Goal: Complete application form

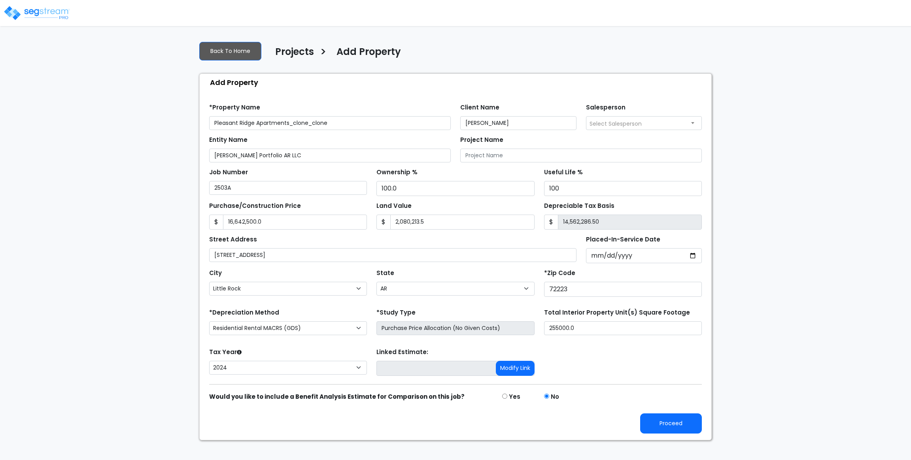
select select "Little Rock"
select select "AR"
select select "CRM(_5"
select select "2024"
click at [682, 428] on button "Proceed" at bounding box center [671, 424] width 62 height 20
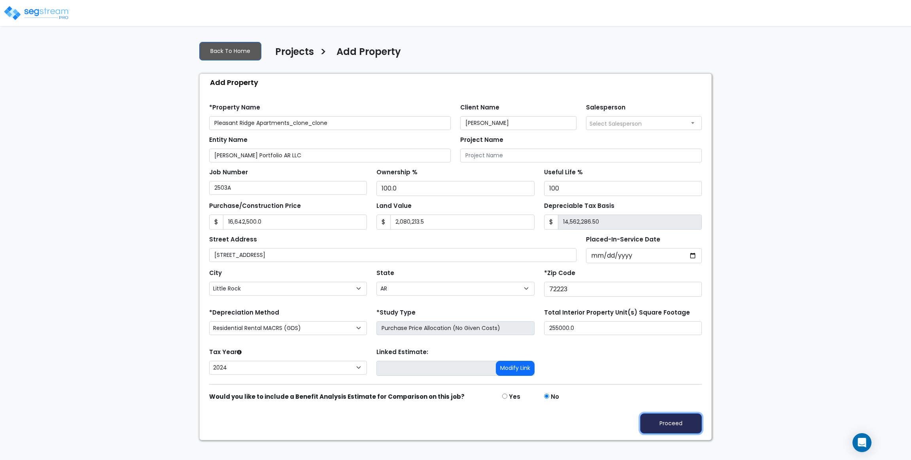
type input "16642500"
type input "2080213.5"
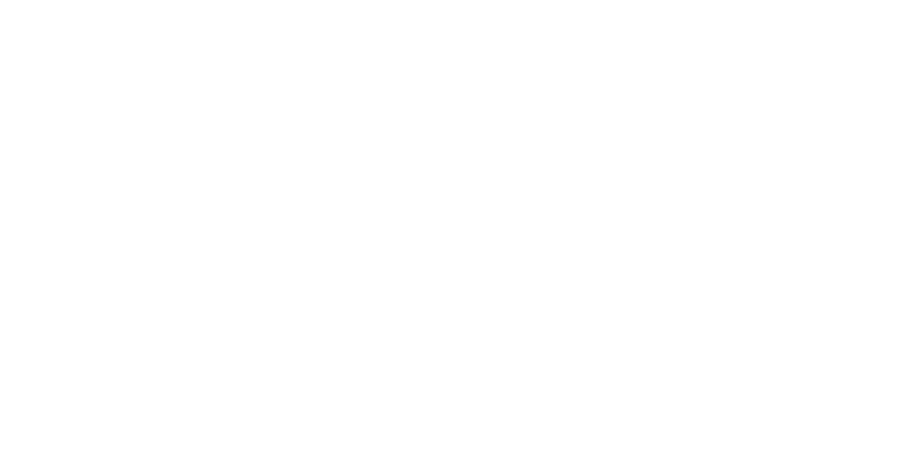
click at [13, 82] on div "Projects Model Updates (2025)" at bounding box center [13, 103] width 0 height 43
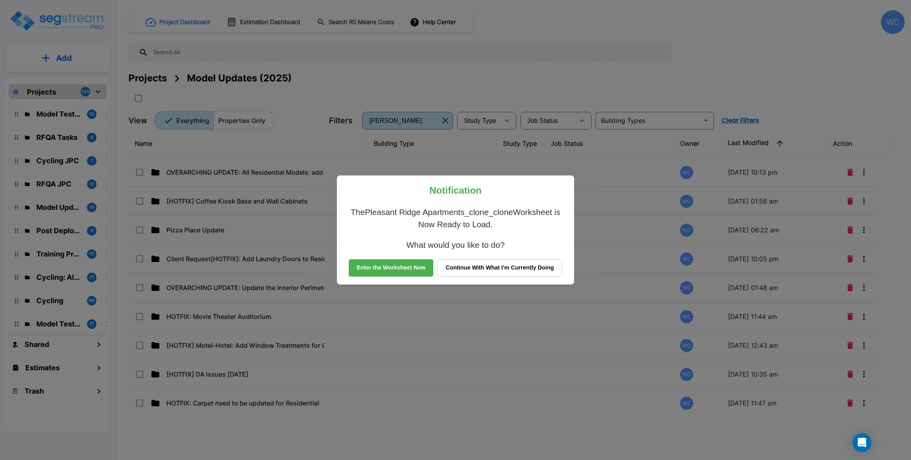
click at [408, 266] on button "Enter the Worksheet Now" at bounding box center [391, 267] width 85 height 17
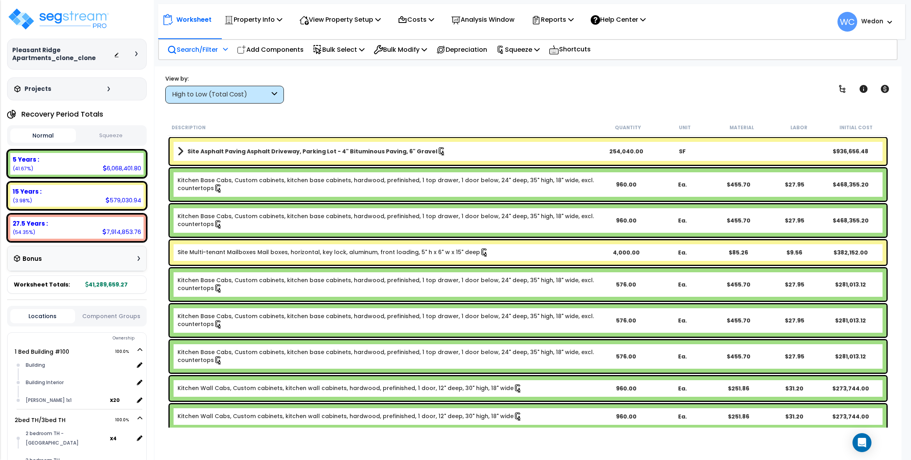
click at [191, 46] on p "Search/Filter" at bounding box center [192, 49] width 51 height 11
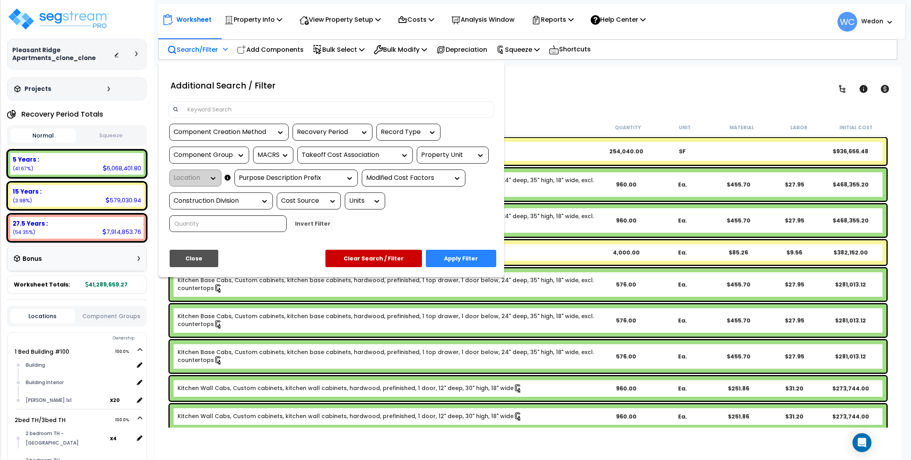
click at [554, 103] on div at bounding box center [455, 230] width 911 height 460
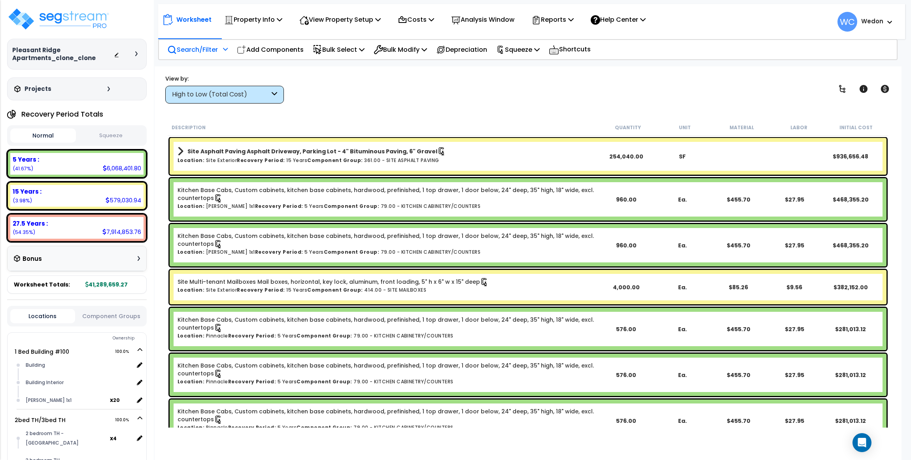
click at [213, 93] on div "High to Low (Total Cost)" at bounding box center [221, 94] width 98 height 9
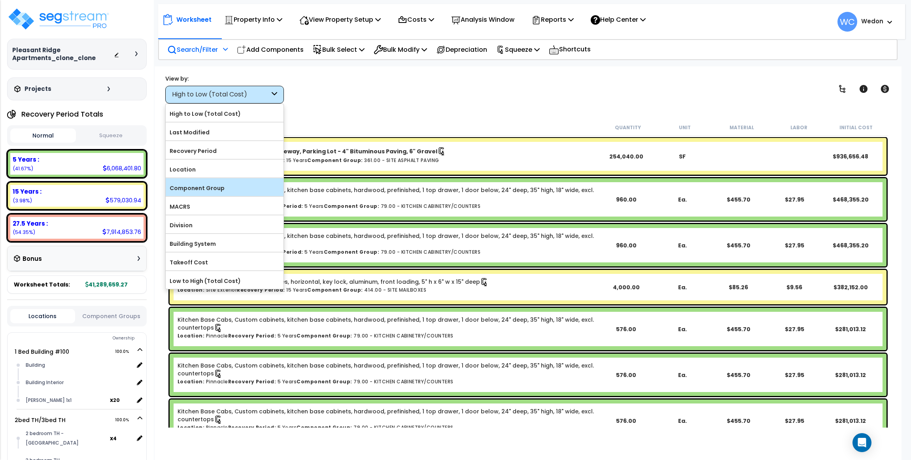
click at [206, 192] on label "Component Group" at bounding box center [225, 188] width 118 height 12
click at [0, 0] on input "Component Group" at bounding box center [0, 0] width 0 height 0
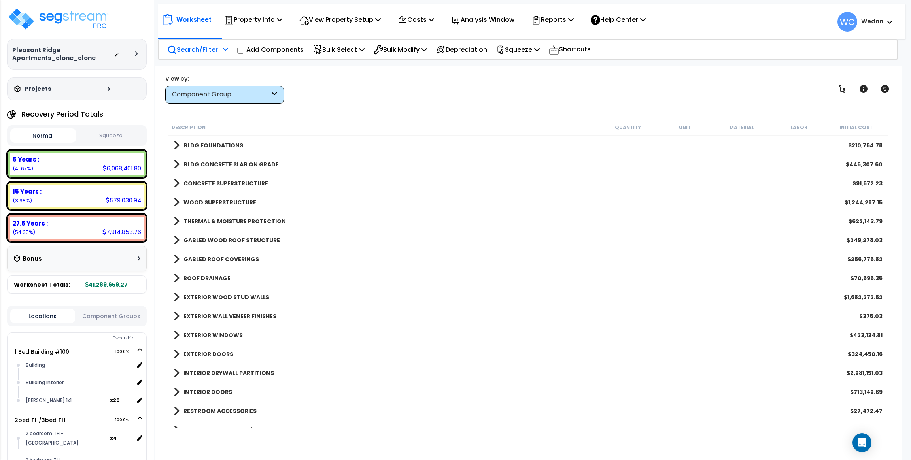
click at [217, 92] on div "Component Group" at bounding box center [221, 94] width 98 height 9
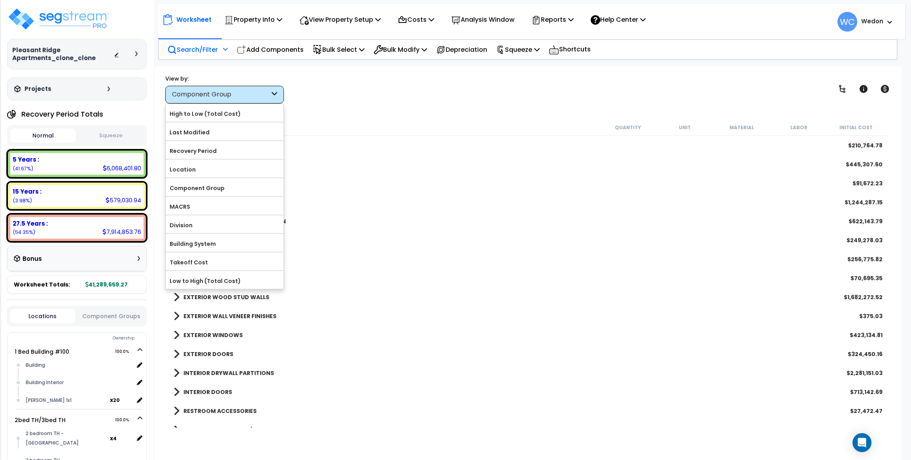
click at [183, 52] on p "Search/Filter" at bounding box center [192, 49] width 51 height 11
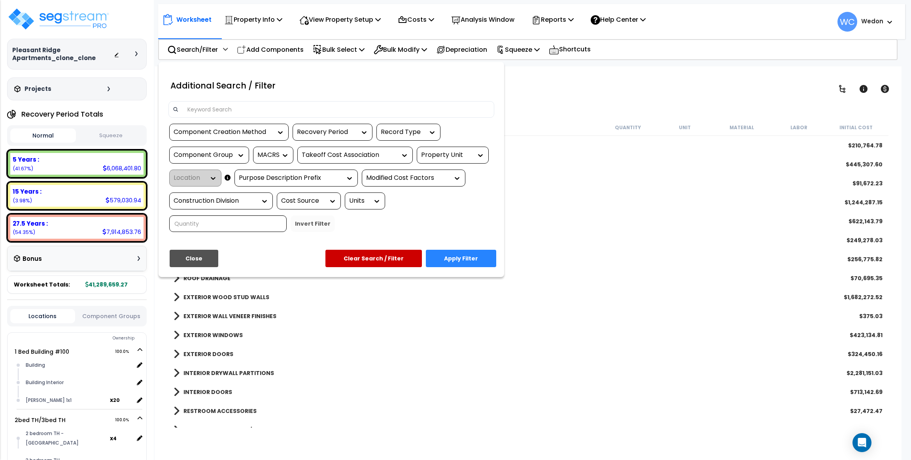
click at [431, 145] on div "Component Creation Method Recovery Period Record Type Component Group MACRS Tak…" at bounding box center [331, 181] width 338 height 114
click at [440, 152] on div "Property Unit" at bounding box center [446, 155] width 51 height 9
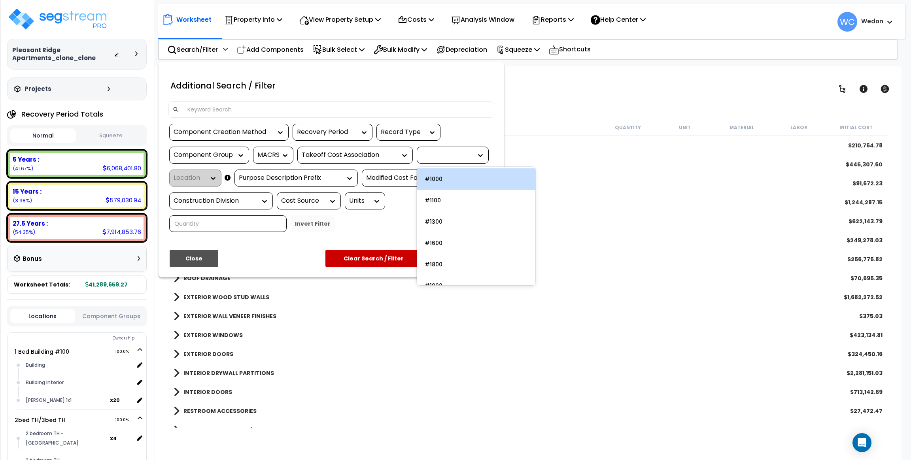
click at [373, 151] on div "Takeoff Cost Association" at bounding box center [349, 155] width 95 height 9
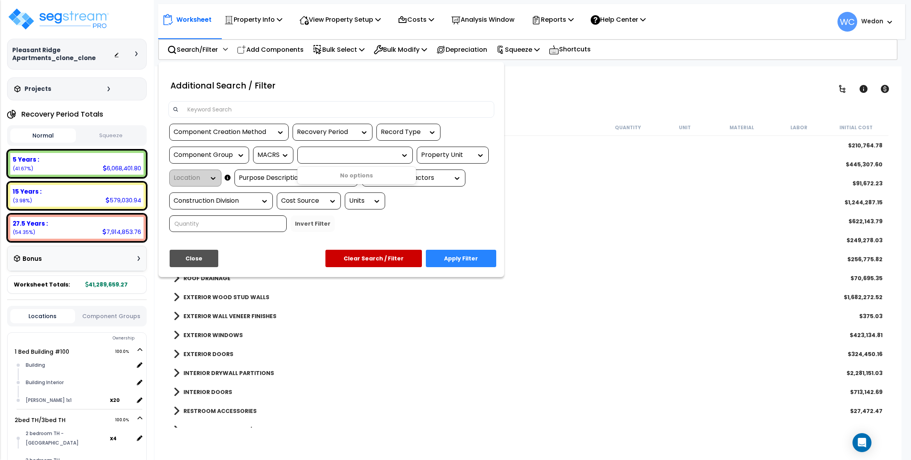
click at [210, 151] on div "Component Group" at bounding box center [203, 155] width 59 height 9
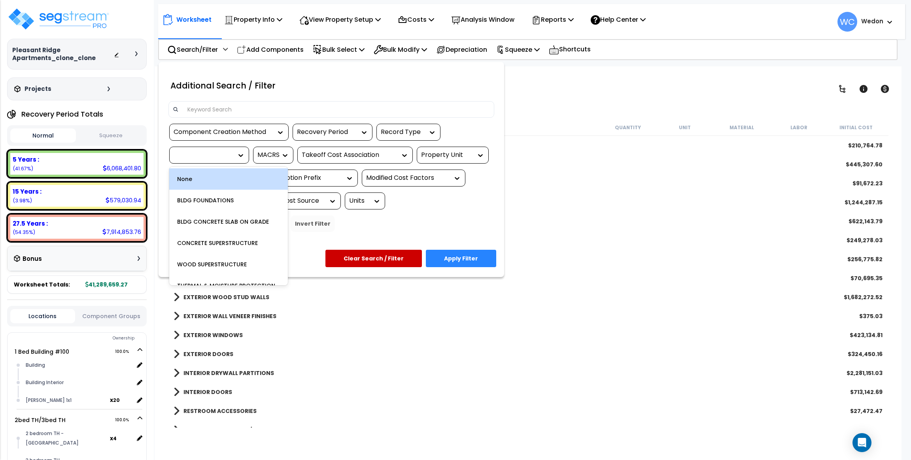
click at [414, 128] on div "Record Type" at bounding box center [402, 132] width 43 height 9
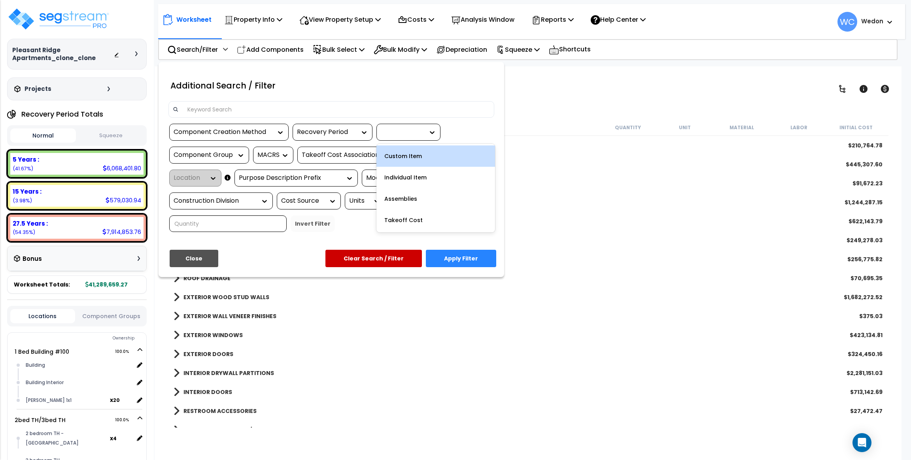
click at [328, 133] on div "Recovery Period" at bounding box center [326, 132] width 59 height 9
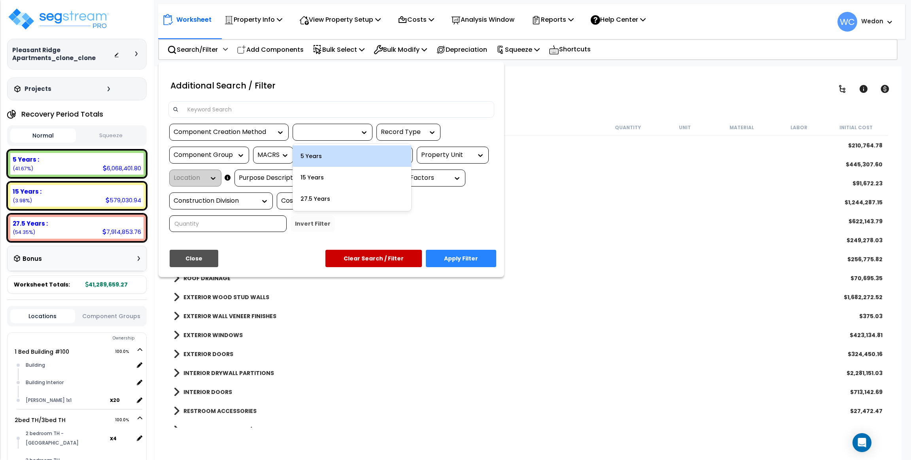
click at [318, 157] on div "5 Years" at bounding box center [352, 155] width 119 height 21
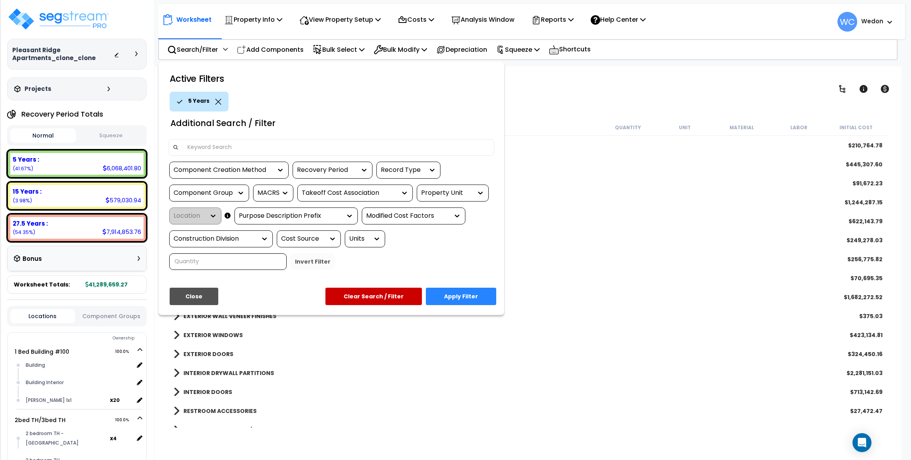
click at [461, 297] on button "Apply Filter" at bounding box center [461, 296] width 70 height 17
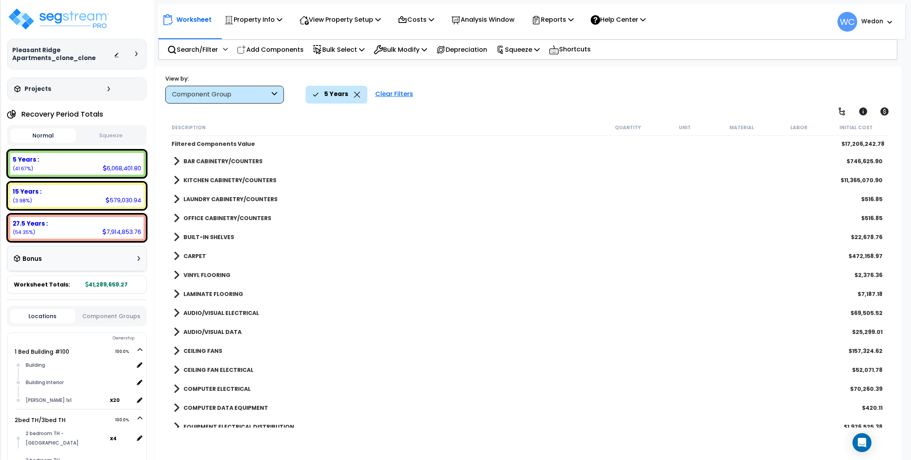
click at [211, 163] on b "BAR CABINETRY/COUNTERS" at bounding box center [222, 161] width 79 height 8
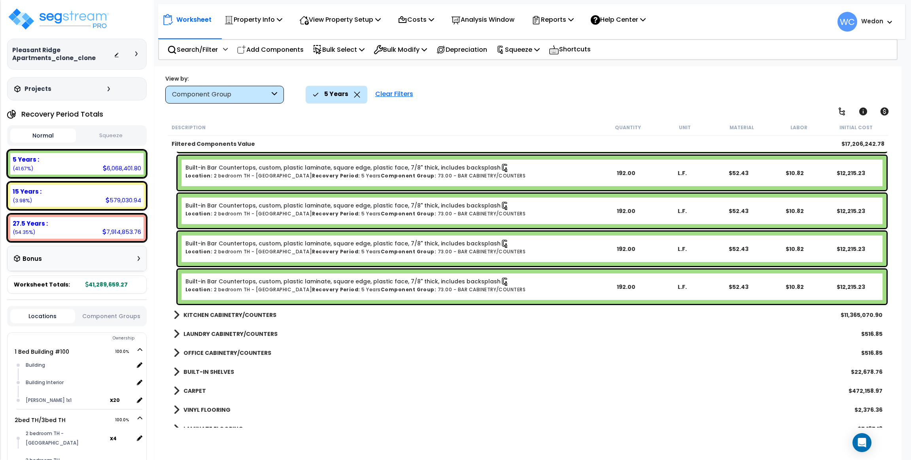
scroll to position [771, 0]
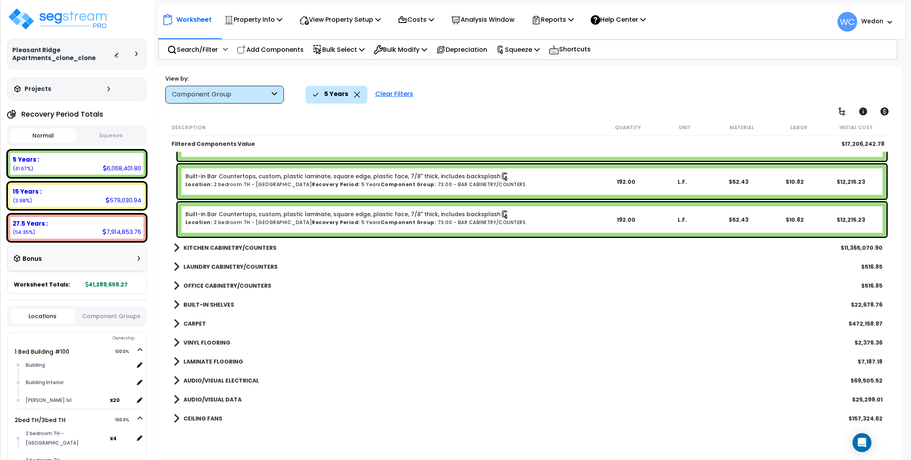
click at [244, 249] on b "KITCHEN CABINETRY/COUNTERS" at bounding box center [229, 248] width 93 height 8
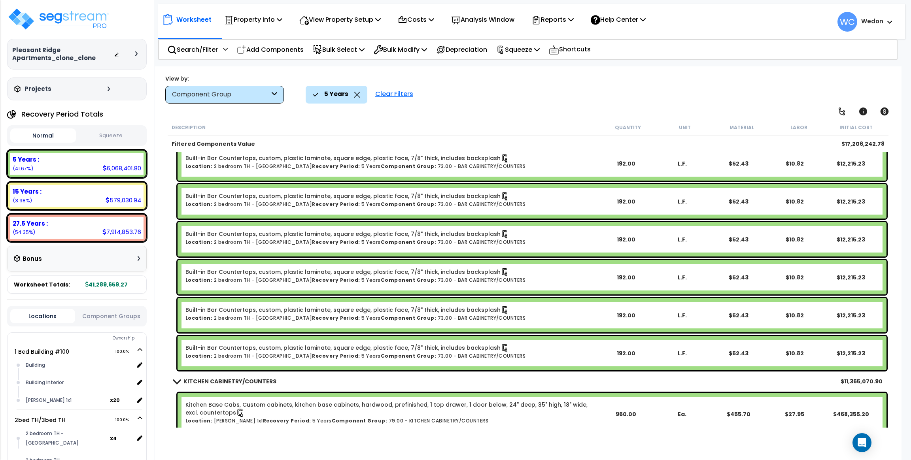
scroll to position [415, 0]
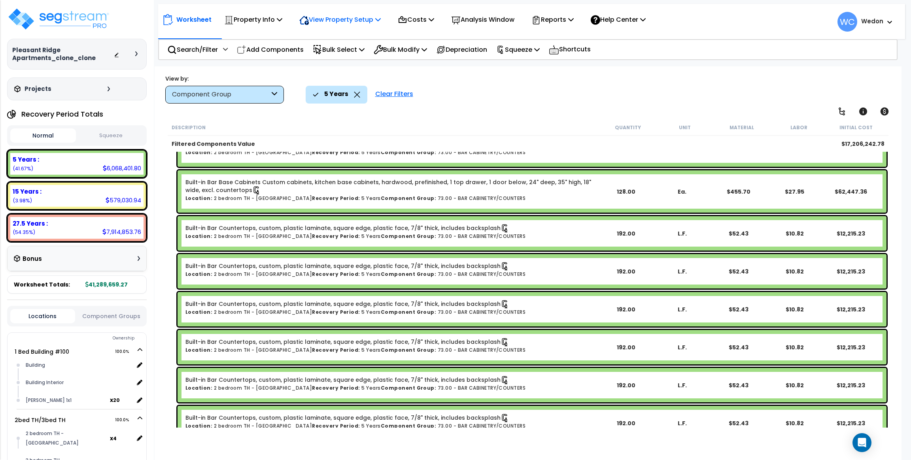
click at [369, 15] on p "View Property Setup" at bounding box center [339, 19] width 81 height 11
click at [340, 58] on link "View Questionnaire" at bounding box center [334, 54] width 78 height 16
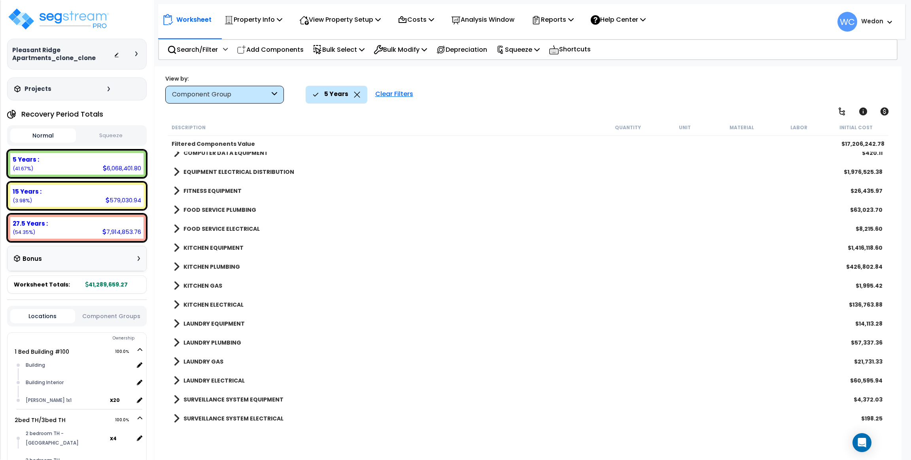
scroll to position [5804, 0]
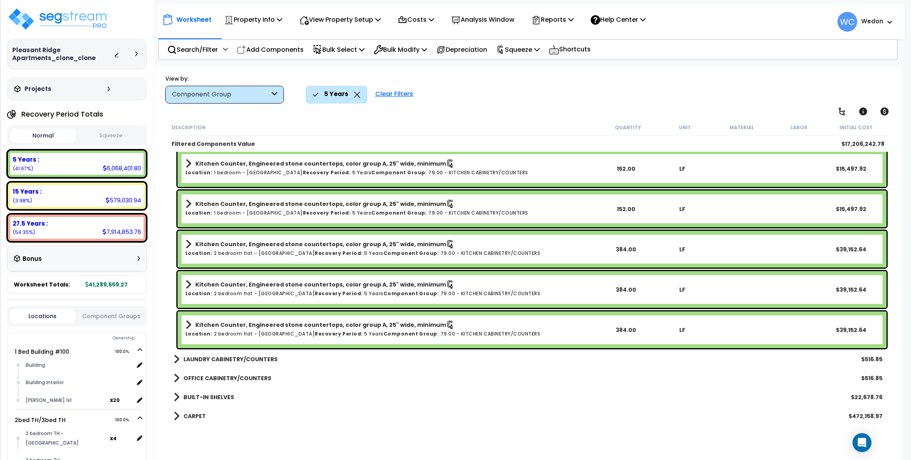
click at [211, 378] on b "OFFICE CABINETRY/COUNTERS" at bounding box center [227, 378] width 88 height 8
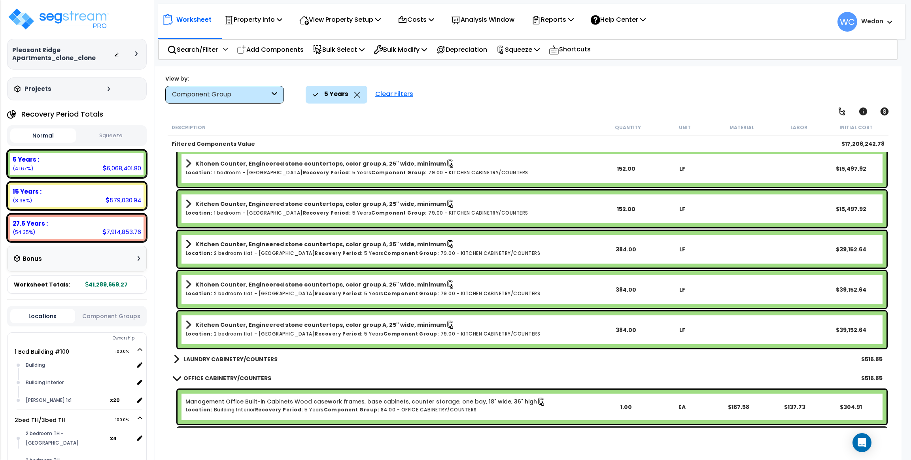
click at [214, 361] on b "LAUNDRY CABINETRY/COUNTERS" at bounding box center [230, 359] width 94 height 8
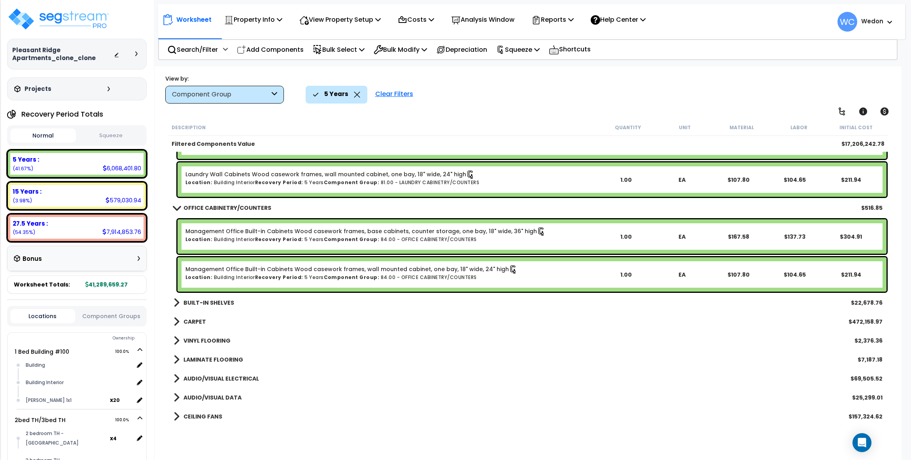
scroll to position [6100, 0]
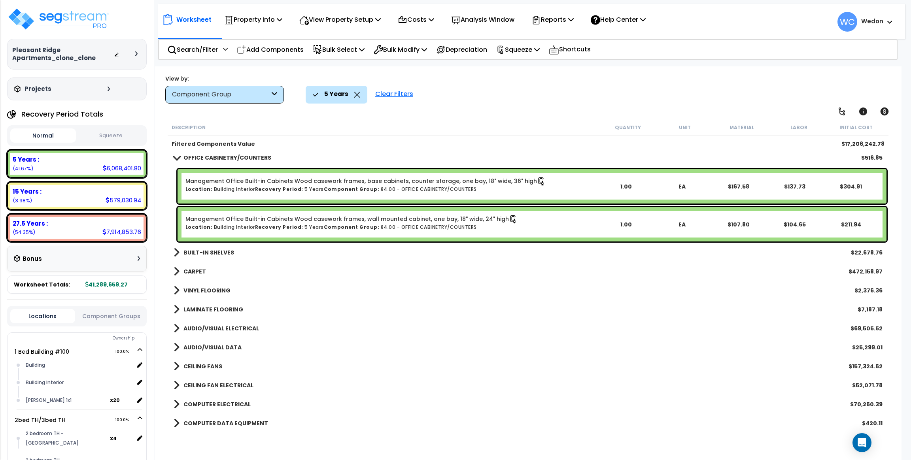
click at [185, 249] on b "BUILT-IN SHELVES" at bounding box center [208, 253] width 51 height 8
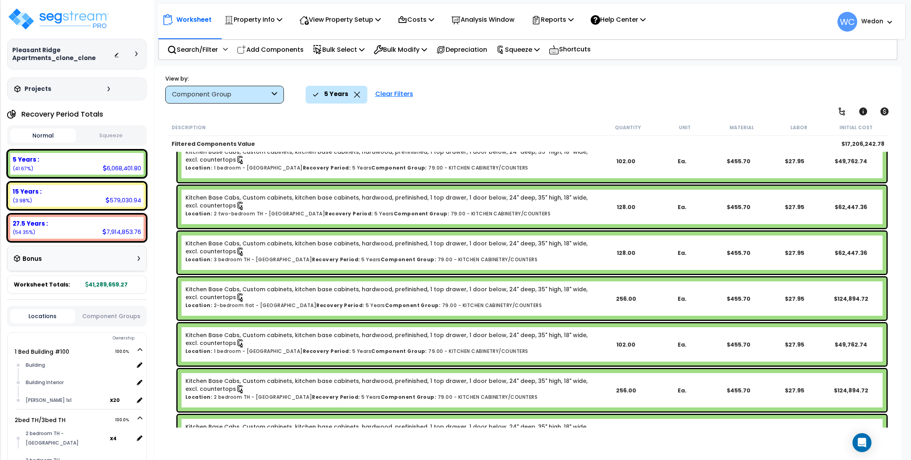
scroll to position [823, 0]
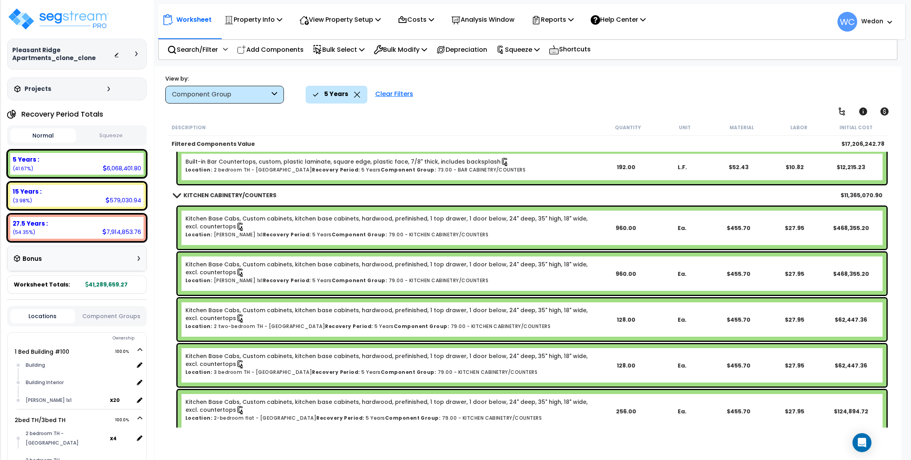
click at [228, 93] on div "Component Group" at bounding box center [221, 94] width 98 height 9
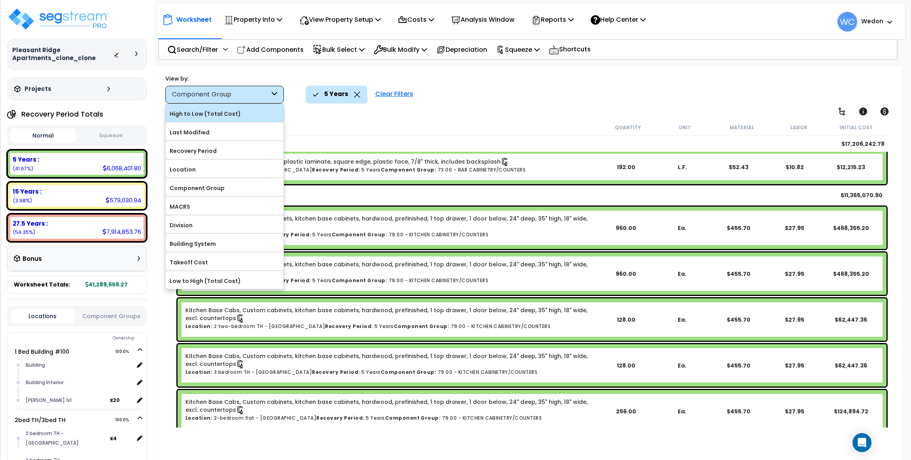
click at [217, 117] on label "High to Low (Total Cost)" at bounding box center [225, 114] width 118 height 12
click at [0, 0] on input "High to Low (Total Cost)" at bounding box center [0, 0] width 0 height 0
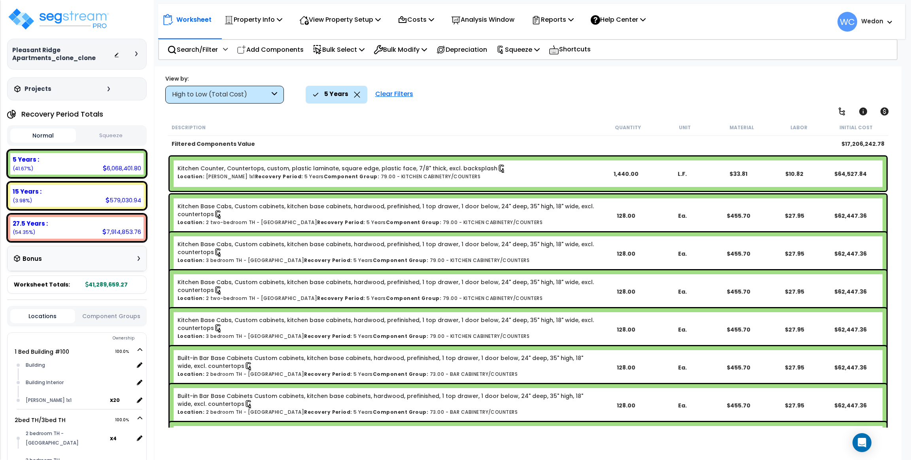
scroll to position [3083, 0]
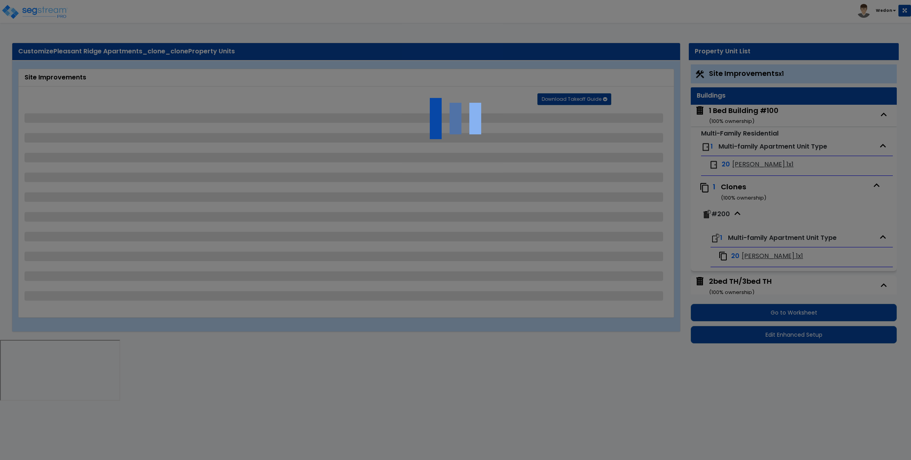
select select "1"
select select "5"
select select "2"
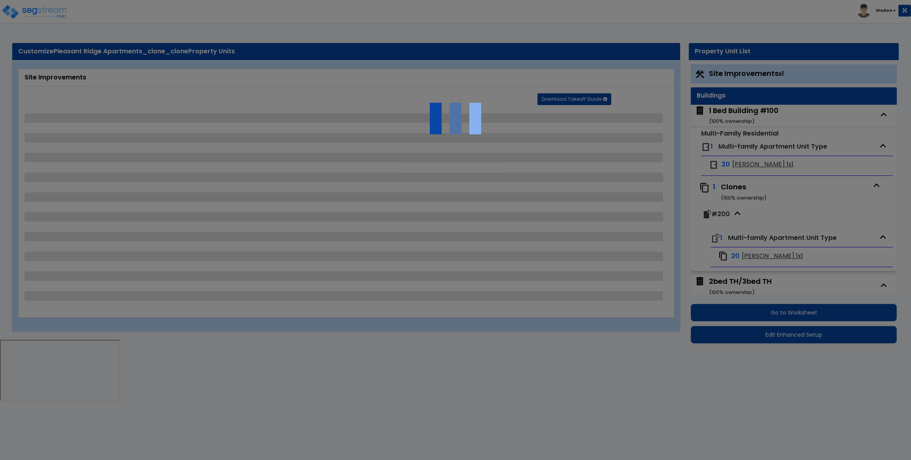
select select "2"
select select "1"
select select "2"
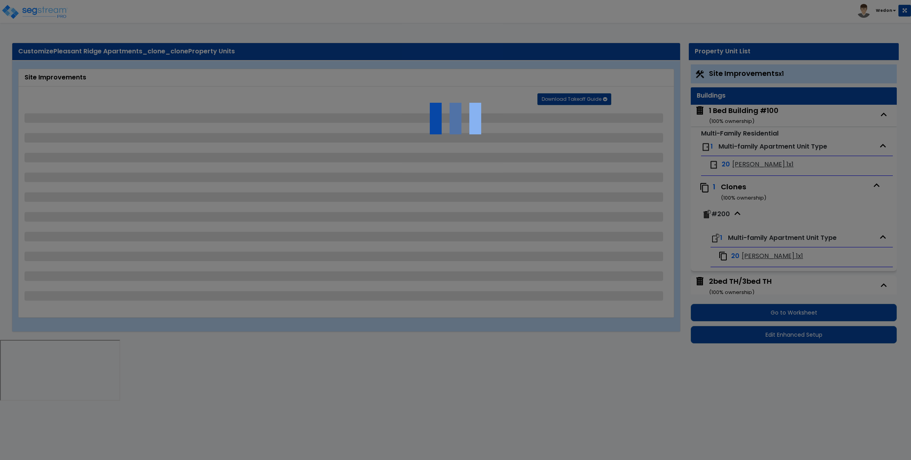
select select "1"
select select "3"
select select "2"
select select "1"
select select "2"
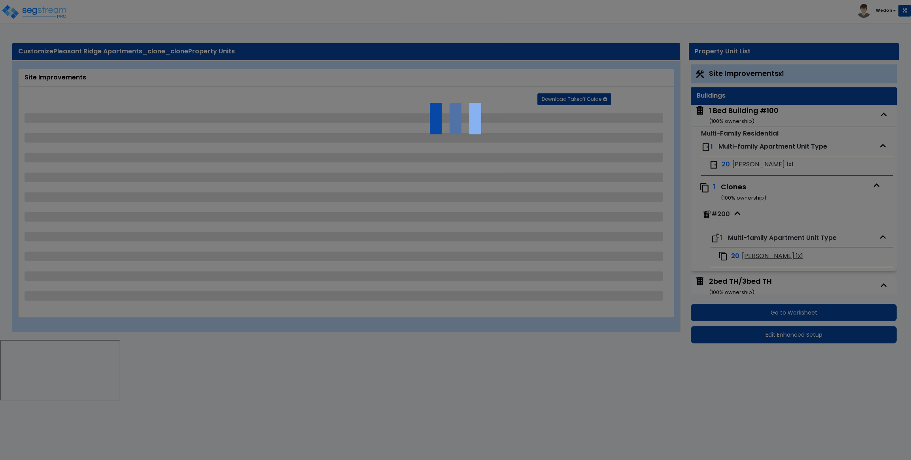
select select "1"
select select "3"
select select "2"
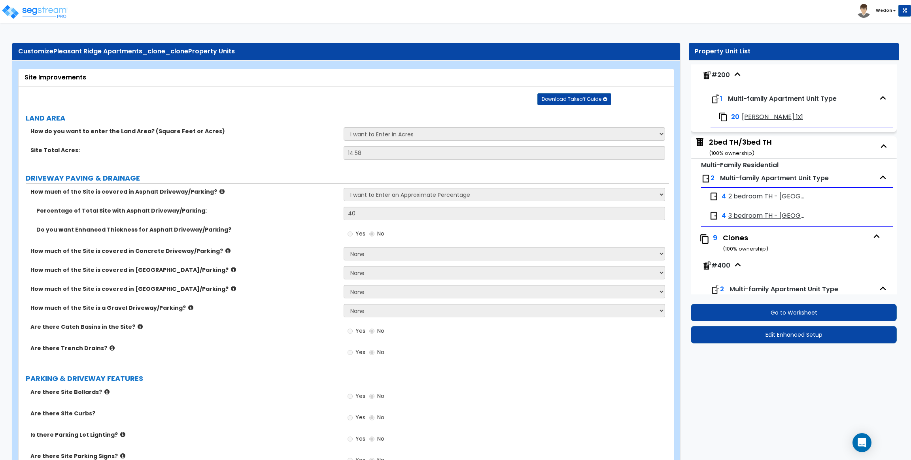
scroll to position [178, 0]
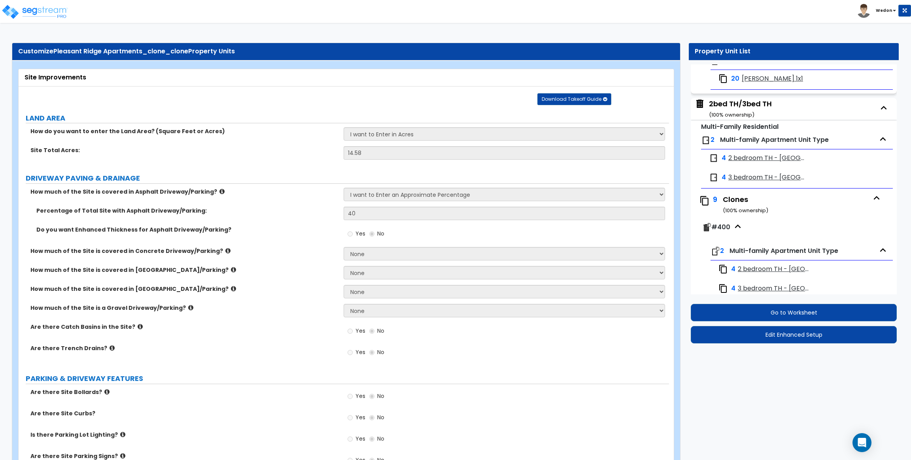
click at [755, 159] on span "2 bedroom TH - [GEOGRAPHIC_DATA]" at bounding box center [766, 158] width 77 height 9
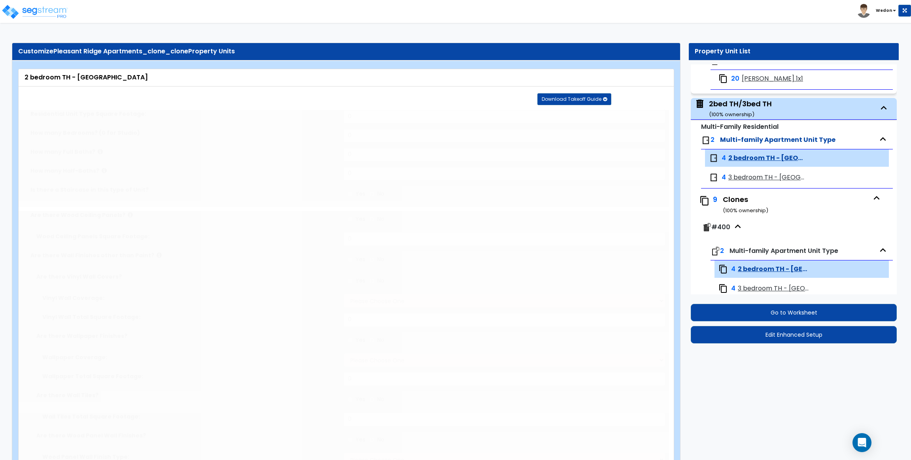
type input "1400"
type input "2"
radio input "true"
select select "5"
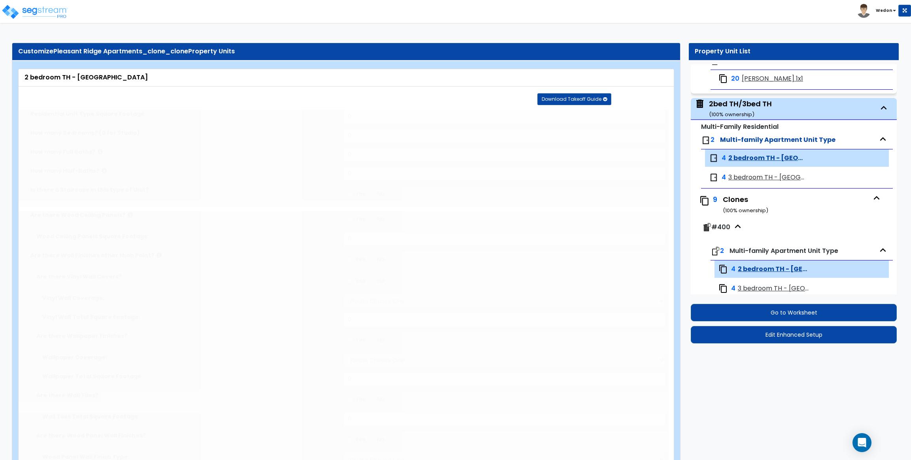
select select "5"
select select "1"
select select "5"
select select "1"
select select "3"
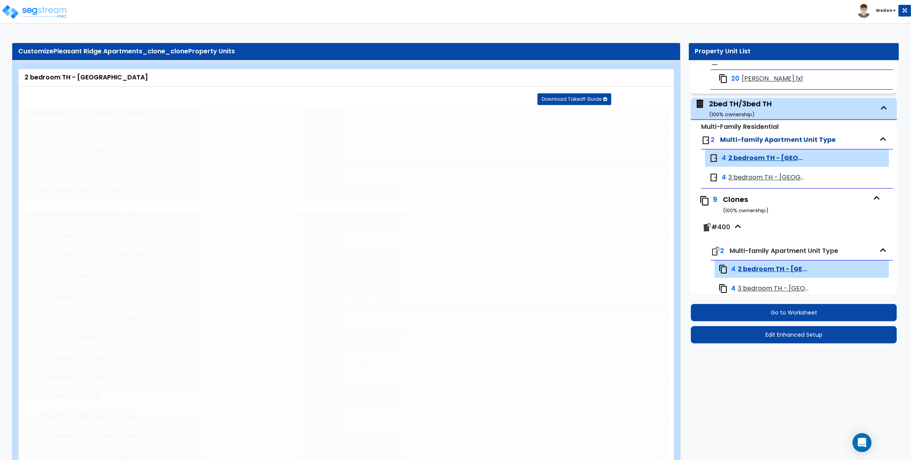
type input "2"
select select "2"
select select "1"
select select "2"
select select "1"
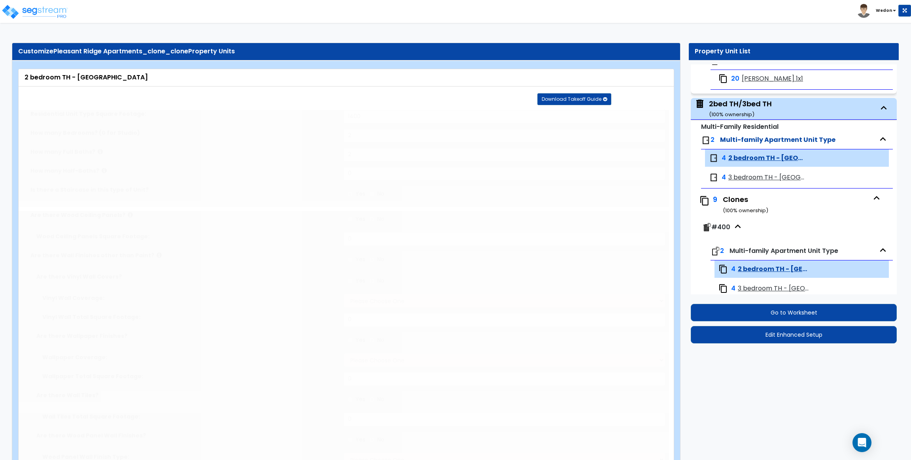
select select "1"
radio input "true"
type input "2"
select select "4"
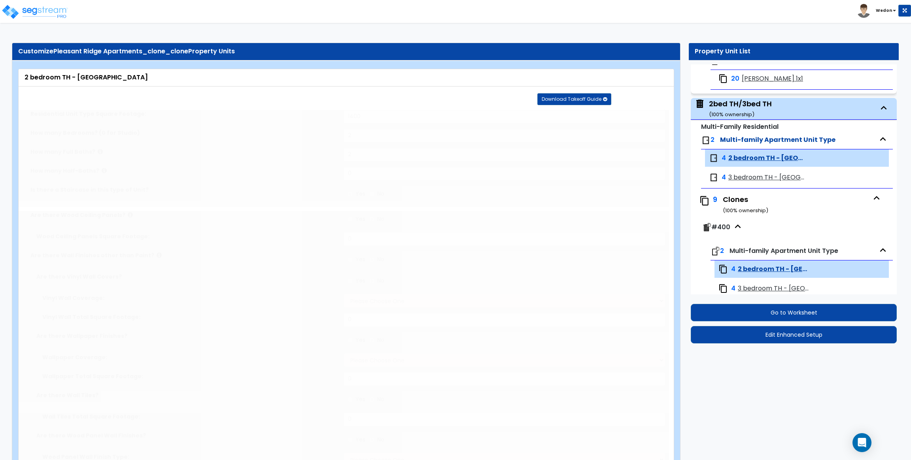
select select "1"
type input "96"
type input "144"
select select "2"
select select "1"
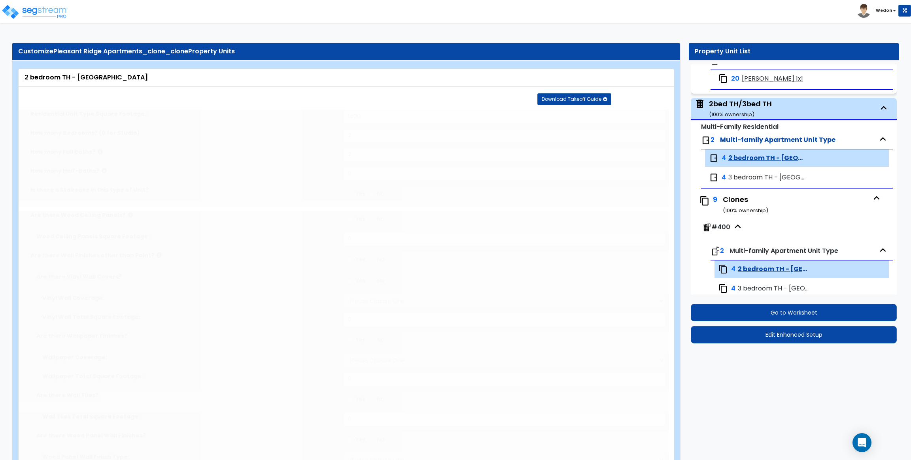
select select "1"
select select "2"
radio input "true"
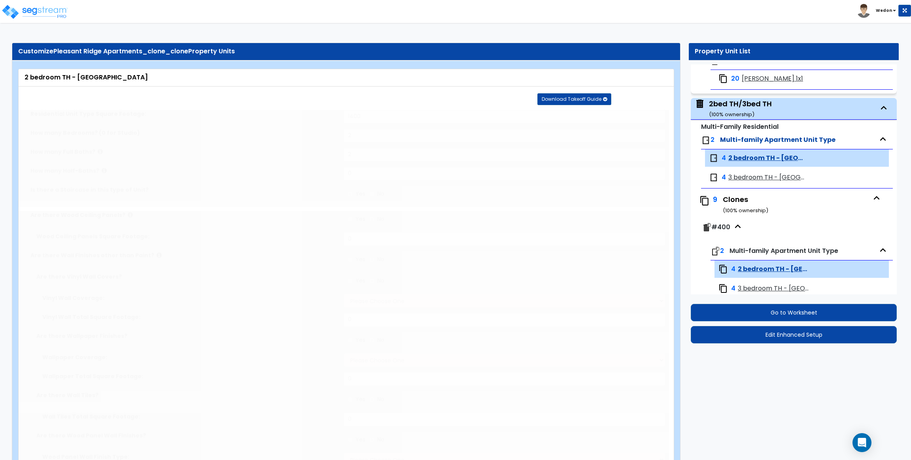
select select "1"
radio input "true"
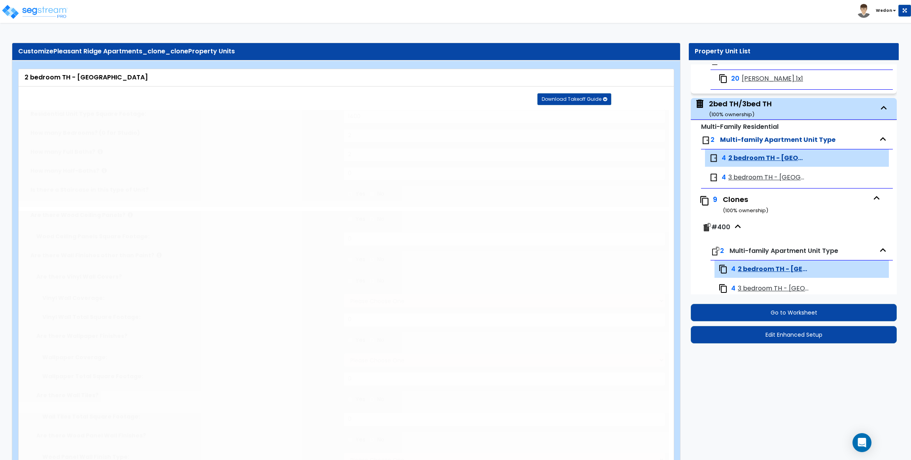
radio input "true"
type input "1"
select select "3"
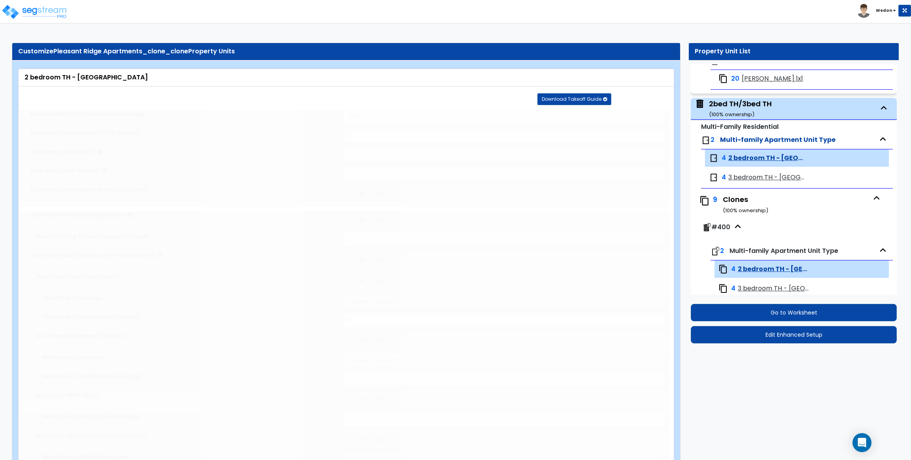
select select "3"
select select "1"
radio input "true"
select select "1"
type input "48"
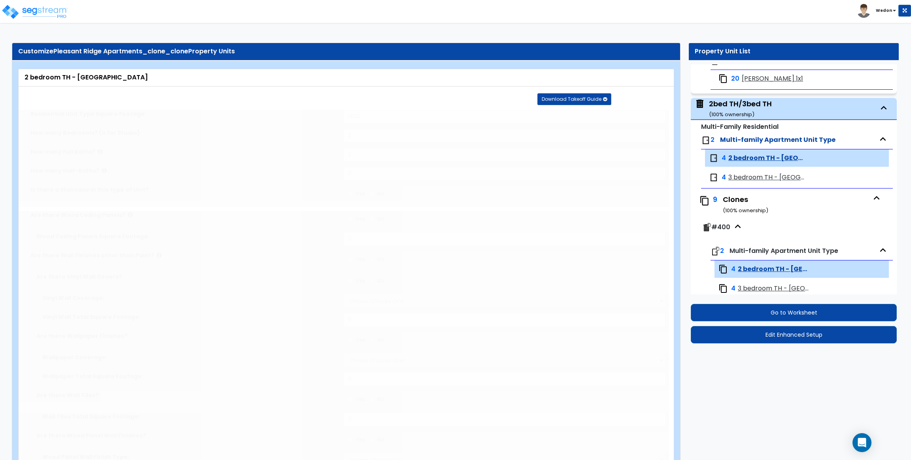
select select "1"
radio input "true"
select select "1"
type input "2"
type input "100"
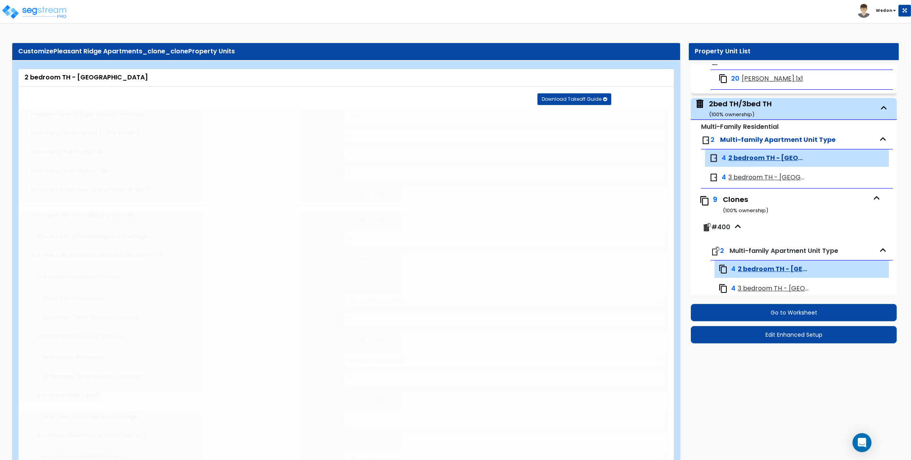
select select "1"
select select "2"
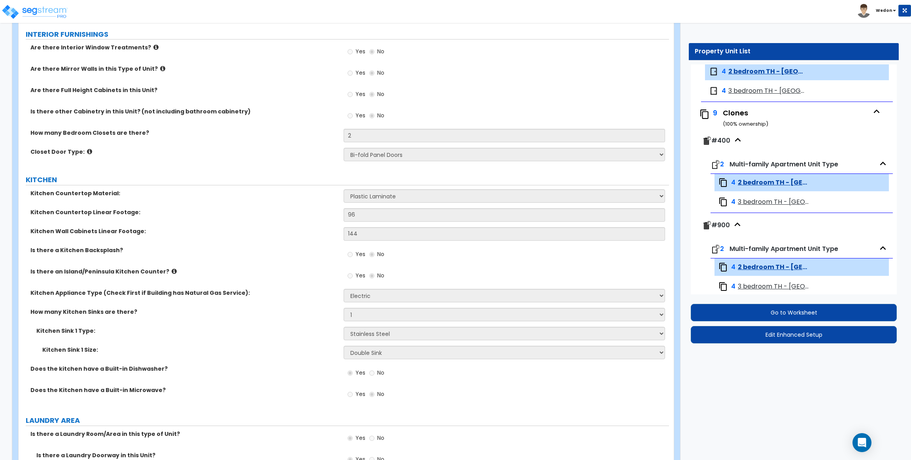
scroll to position [771, 0]
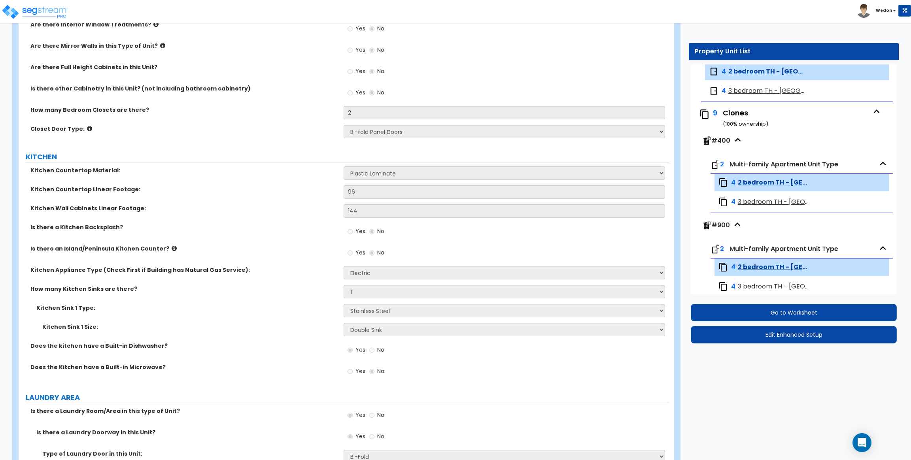
click at [29, 213] on div "Kitchen Wall Cabinets Linear Footage: 144" at bounding box center [344, 213] width 650 height 19
click at [81, 207] on label "Kitchen Wall Cabinets Linear Footage:" at bounding box center [183, 208] width 307 height 8
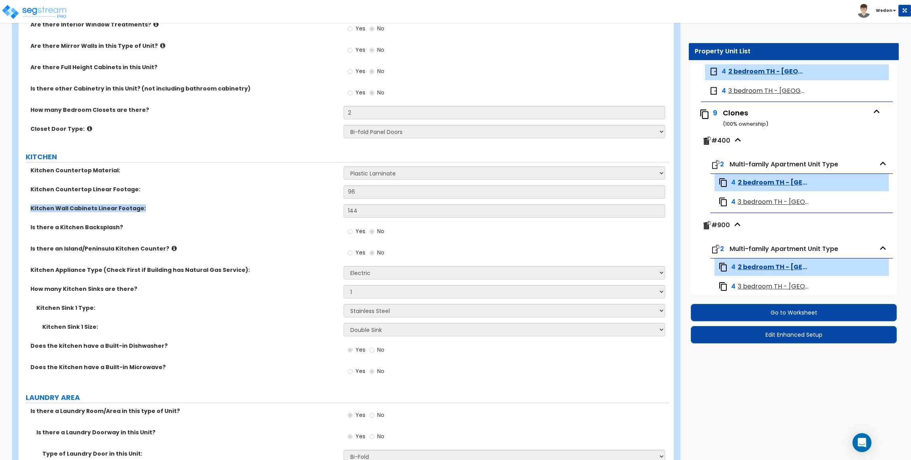
click at [399, 200] on div "Kitchen Countertop Linear Footage: 96" at bounding box center [344, 194] width 650 height 19
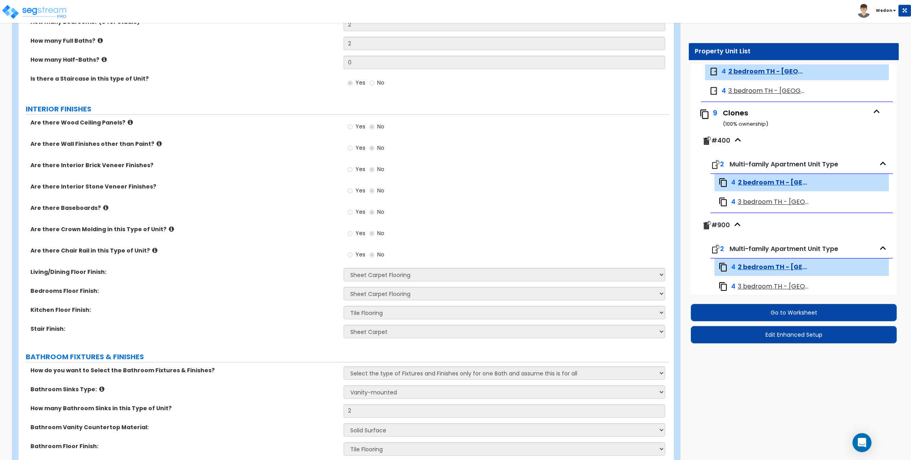
scroll to position [0, 0]
